Goal: Information Seeking & Learning: Learn about a topic

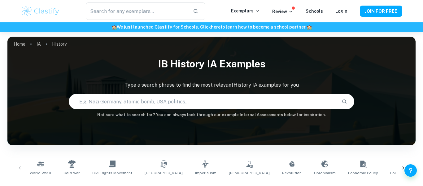
scroll to position [48, 0]
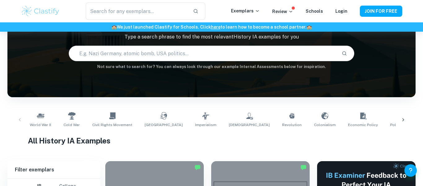
click at [130, 57] on input "text" at bounding box center [203, 53] width 268 height 17
type input "scores of 1-2"
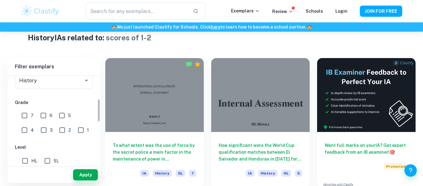
scroll to position [86, 0]
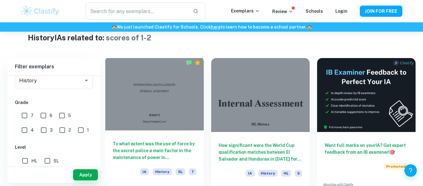
click at [141, 139] on div "To what extent was the use of force by the secret police a main factor in the m…" at bounding box center [154, 158] width 99 height 56
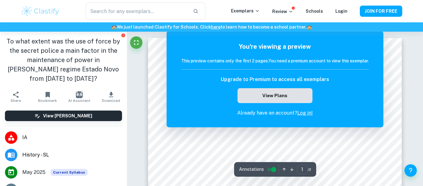
scroll to position [162, 0]
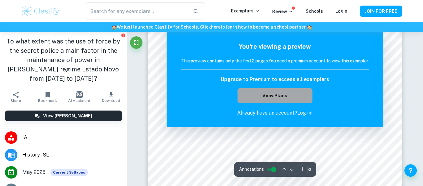
click at [267, 94] on button "View Plans" at bounding box center [275, 95] width 75 height 15
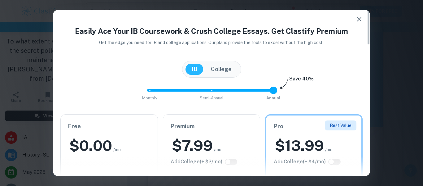
click at [75, 136] on h2 "$ 0.00" at bounding box center [90, 145] width 43 height 20
click at [119, 129] on h6 "Free" at bounding box center [109, 126] width 82 height 9
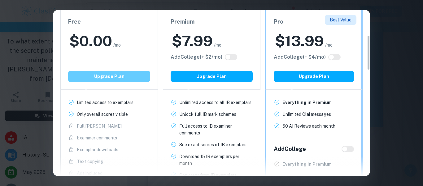
scroll to position [120, 0]
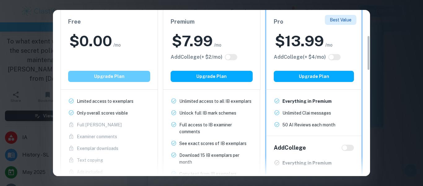
click at [124, 75] on button "Upgrade Plan" at bounding box center [109, 76] width 82 height 11
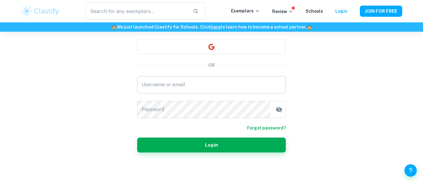
scroll to position [59, 0]
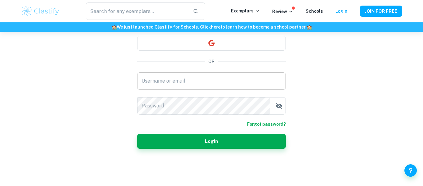
click at [199, 89] on input "Username or email" at bounding box center [211, 80] width 149 height 17
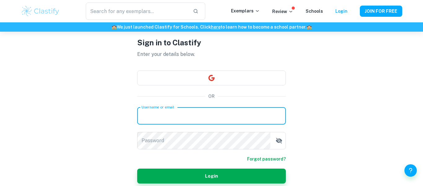
scroll to position [23, 0]
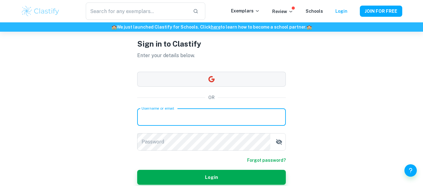
click at [226, 74] on button "button" at bounding box center [211, 79] width 149 height 15
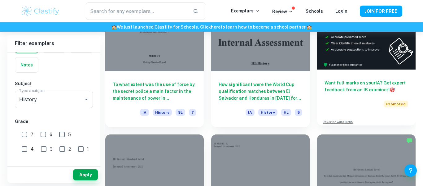
scroll to position [186, 0]
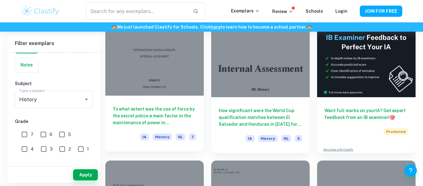
click at [128, 118] on h6 "To what extent was the use of force by the secret police a main factor in the m…" at bounding box center [155, 115] width 84 height 20
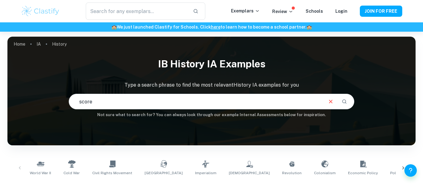
type input "scores of 1-2"
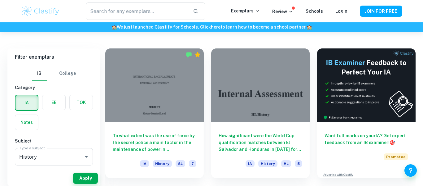
scroll to position [164, 0]
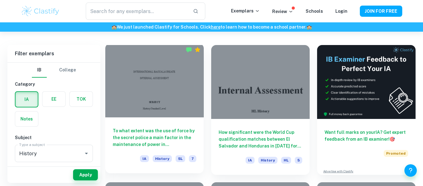
click at [169, 135] on h6 "To what extent was the use of force by the secret police a main factor in the m…" at bounding box center [155, 137] width 84 height 20
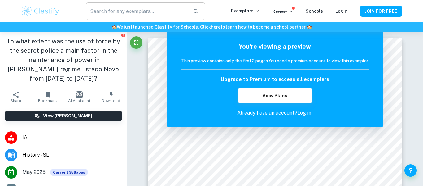
click at [94, 10] on input "text" at bounding box center [137, 10] width 102 height 17
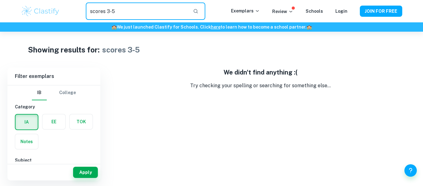
click at [143, 6] on input "scores 3-5" at bounding box center [137, 10] width 102 height 17
type input "scores 3-5 history"
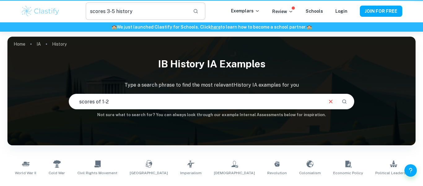
scroll to position [124, 0]
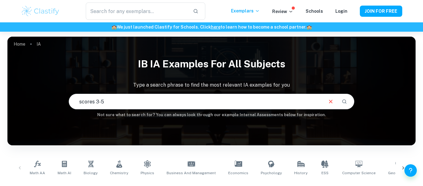
type input "scores 3-5"
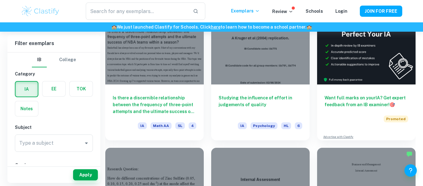
scroll to position [197, 0]
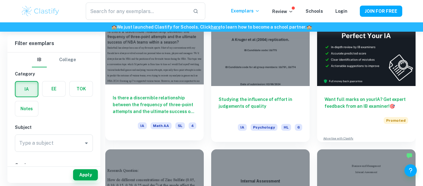
click at [135, 101] on h6 "Is there a discernible relationship between the frequency of three-point attemp…" at bounding box center [155, 104] width 84 height 20
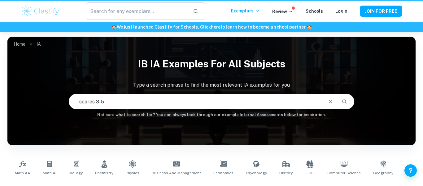
scroll to position [124, 0]
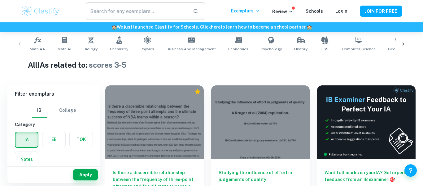
click at [143, 13] on input "text" at bounding box center [137, 10] width 102 height 17
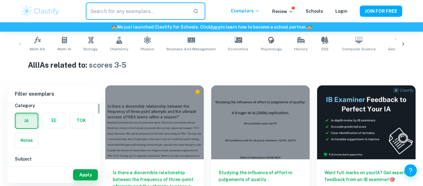
scroll to position [0, 0]
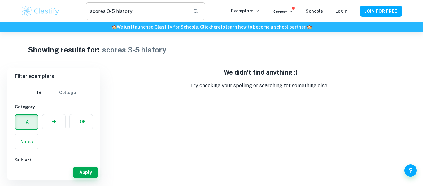
click at [116, 11] on input "scores 3-5 history" at bounding box center [137, 10] width 102 height 17
type input "scores 3-5 history"
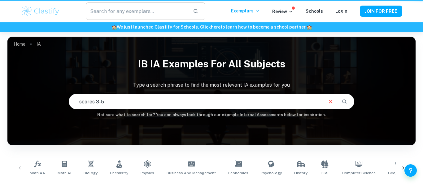
scroll to position [124, 0]
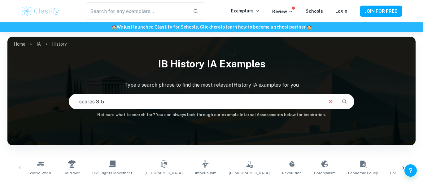
click at [80, 101] on input "scores 3-5" at bounding box center [196, 101] width 254 height 17
type input "history scores 3-5"
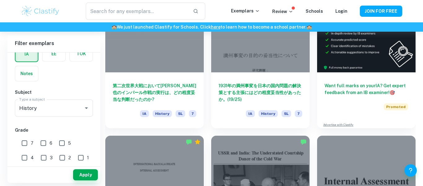
scroll to position [217, 0]
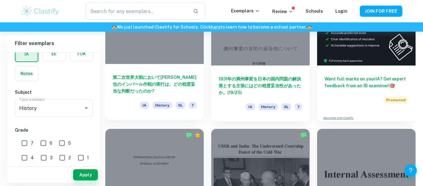
click at [124, 59] on div at bounding box center [154, 27] width 99 height 74
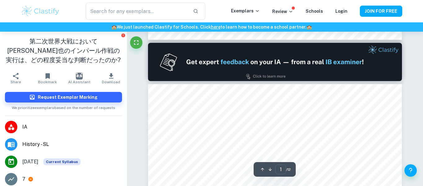
type input "2"
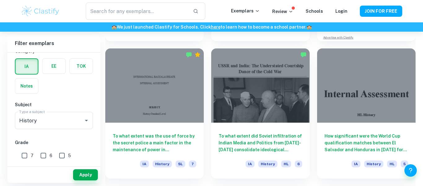
scroll to position [298, 0]
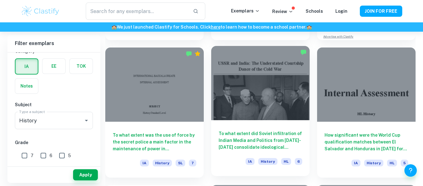
click at [287, 137] on h6 "To what extent did Soviet infiltration of Indian Media and Politics from [DATE]…" at bounding box center [261, 140] width 84 height 20
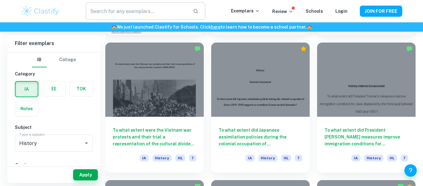
scroll to position [578, 0]
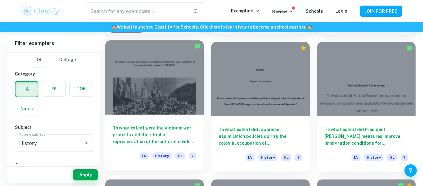
click at [140, 138] on h6 "To what extent were the Vietnam war protests and their trial a representation o…" at bounding box center [155, 134] width 84 height 20
